Goal: Share content

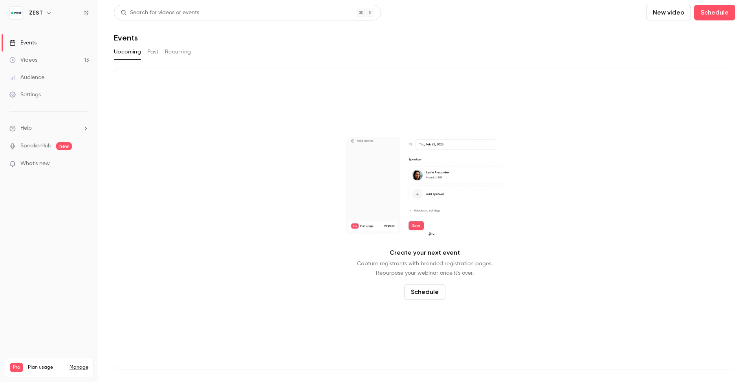
click at [43, 63] on link "Videos 13" at bounding box center [49, 59] width 98 height 17
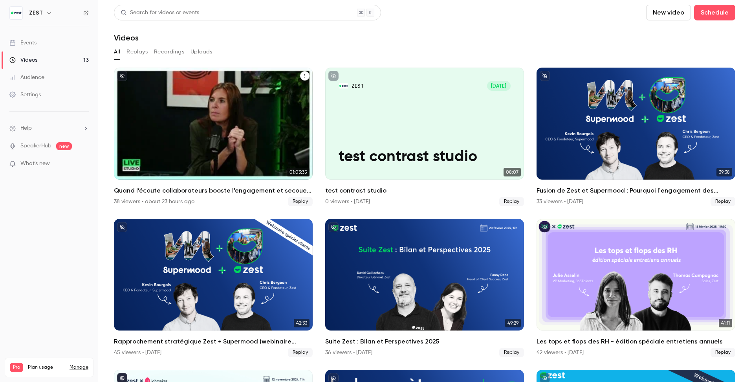
click at [302, 76] on icon "Quand l’écoute collaborateurs booste l’engagement et secoue les pratiques manag…" at bounding box center [304, 75] width 5 height 5
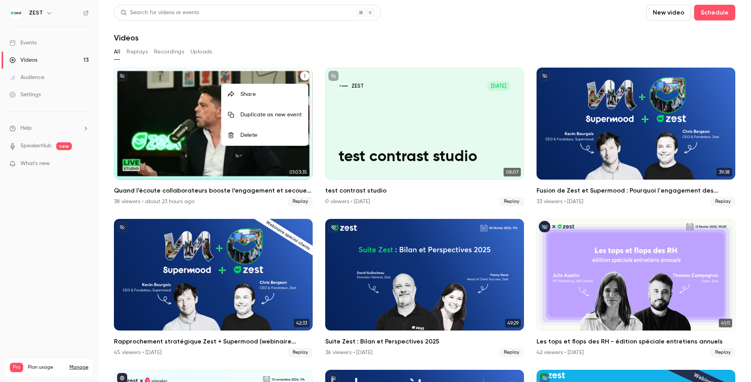
click at [268, 93] on div "Share" at bounding box center [270, 94] width 61 height 8
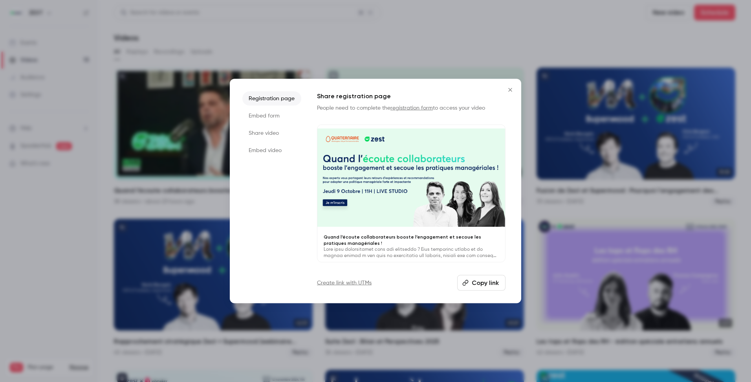
click at [478, 283] on button "Copy link" at bounding box center [481, 282] width 48 height 16
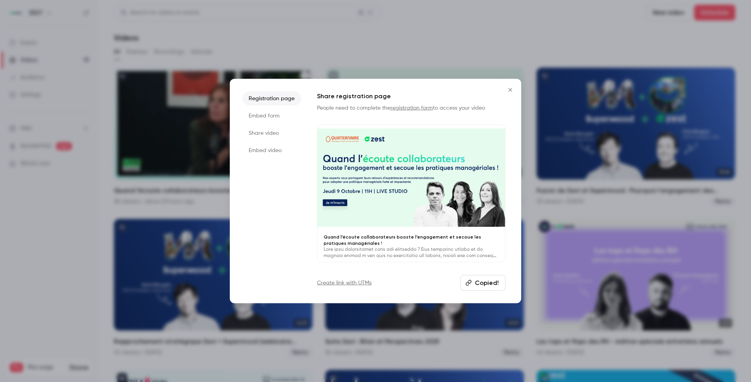
click at [510, 92] on icon "Close" at bounding box center [509, 90] width 9 height 6
